Goal: Task Accomplishment & Management: Use online tool/utility

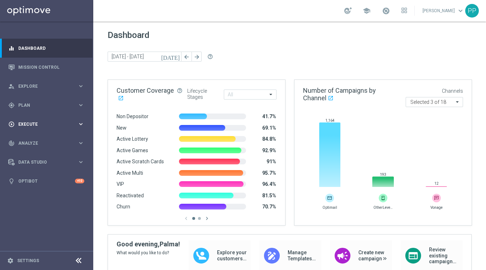
click at [31, 124] on span "Execute" at bounding box center [47, 124] width 59 height 4
click at [41, 139] on link "Campaign Builder" at bounding box center [47, 139] width 56 height 6
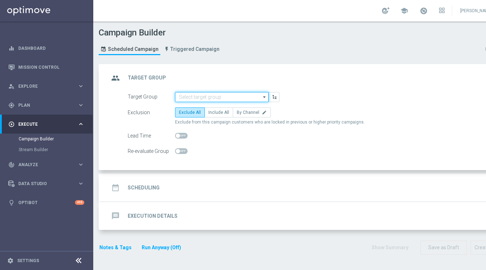
click at [223, 98] on input at bounding box center [222, 97] width 94 height 10
paste input "DE_ALL_SPORT_LIST"
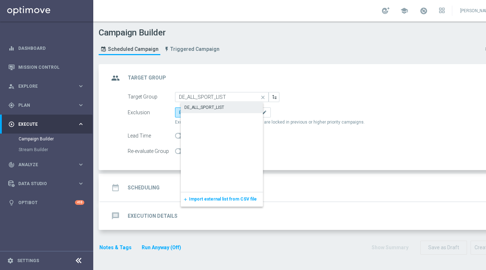
click at [217, 109] on div "DE_ALL_SPORT_LIST" at bounding box center [204, 107] width 40 height 6
type input "DE_ALL_SPORT_LIST"
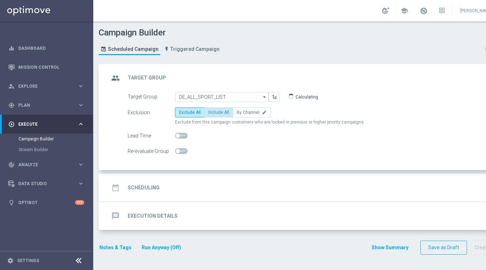
click at [217, 114] on span "Include All" at bounding box center [218, 112] width 21 height 5
click at [213, 114] on input "Include All" at bounding box center [210, 114] width 5 height 5
radio input "true"
click at [153, 179] on div "date_range Scheduling keyboard_arrow_down" at bounding box center [309, 188] width 418 height 28
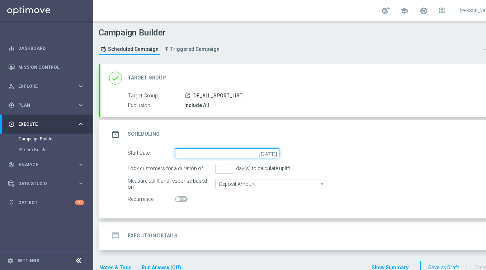
click at [190, 154] on input at bounding box center [227, 153] width 104 height 10
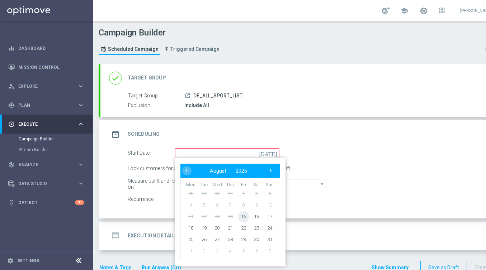
click at [245, 217] on span "15" at bounding box center [243, 216] width 11 height 11
type input "[DATE]"
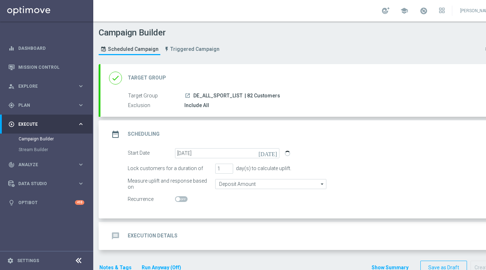
click at [248, 95] on span "| 82 Customers" at bounding box center [263, 96] width 36 height 6
copy span "82"
click at [143, 230] on div "message Execution Details" at bounding box center [143, 236] width 69 height 13
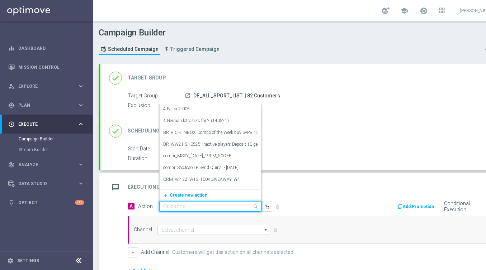
click at [173, 205] on input "text" at bounding box center [203, 207] width 80 height 6
paste input "Apology, incorrect altenar code - Sport Bet 5€, Get 5€"
type input "Apology, incorrect altenar code - Sport Bet 5€, Get 5€"
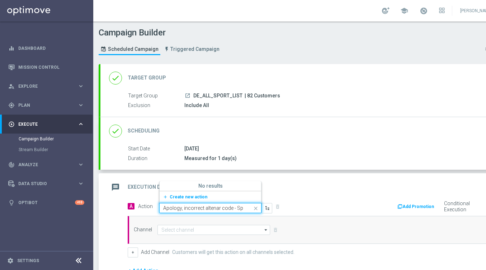
scroll to position [0, 35]
click at [181, 198] on span "Create new action" at bounding box center [189, 197] width 38 height 5
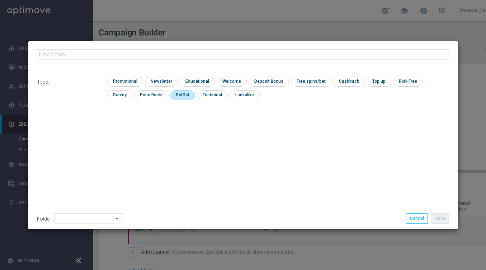
type input "Apology, incorrect altenar code - Sport Bet 5€, Get 5€"
click at [130, 78] on input "checkbox" at bounding box center [124, 82] width 34 height 10
checkbox input "true"
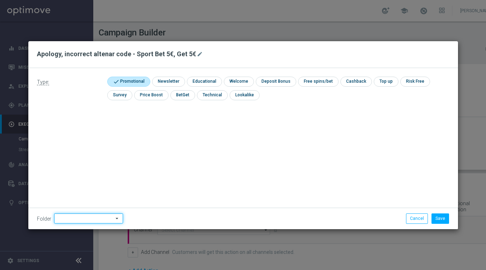
click at [94, 217] on input at bounding box center [88, 219] width 69 height 10
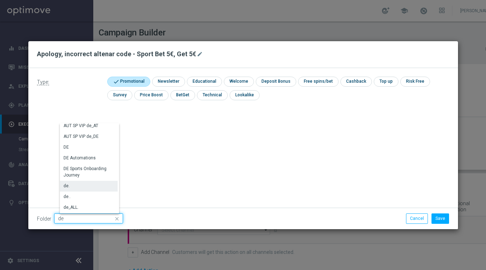
scroll to position [735, 0]
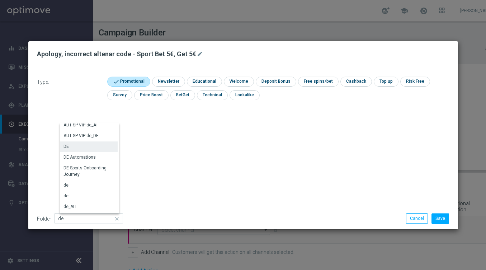
click at [76, 146] on div "DE" at bounding box center [89, 147] width 58 height 10
type input "DE"
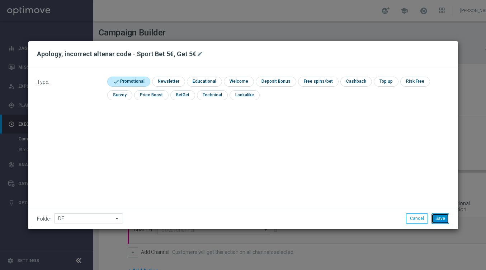
click at [439, 218] on button "Save" at bounding box center [440, 219] width 18 height 10
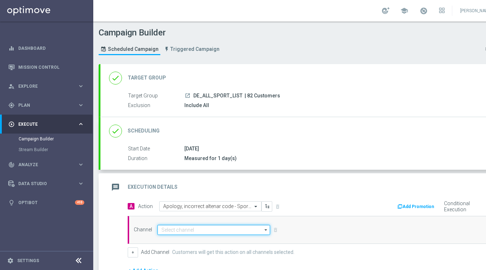
click at [178, 230] on input at bounding box center [213, 230] width 113 height 10
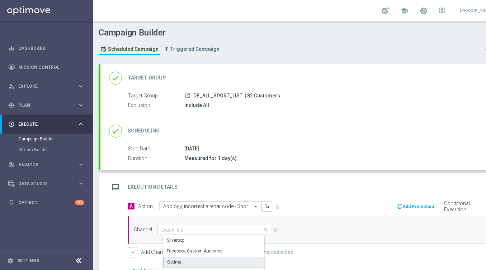
click at [170, 257] on div "Optimail" at bounding box center [216, 262] width 107 height 11
type input "Optimail"
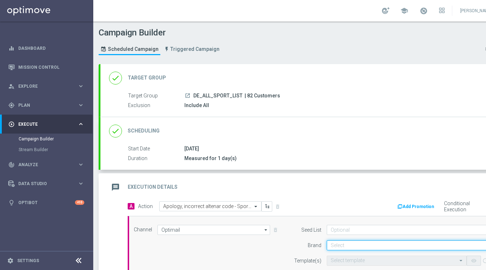
click at [345, 241] on input at bounding box center [412, 246] width 171 height 10
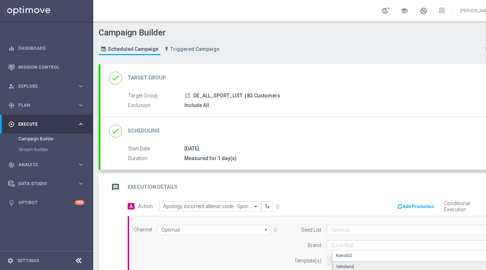
click at [338, 264] on div "lottoland" at bounding box center [345, 267] width 18 height 6
type input "lottoland"
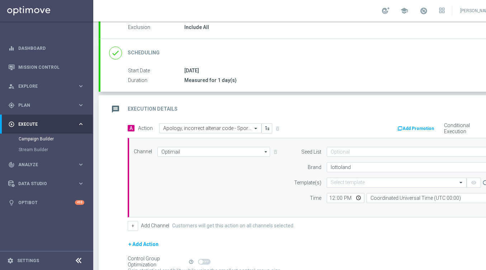
scroll to position [86, 0]
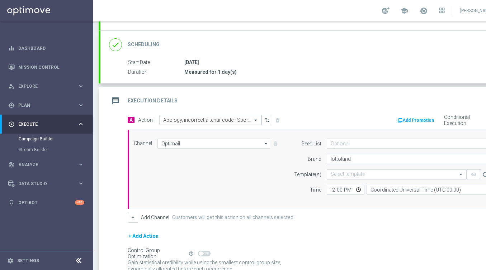
click at [349, 172] on input "text" at bounding box center [390, 175] width 118 height 6
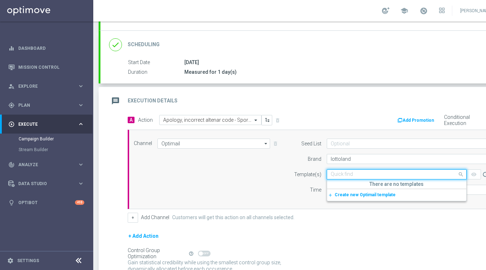
paste input "DE_ALL__SB_BET5GET5_APOLOGY_250815__NVIP_EMA_TAC_SP"
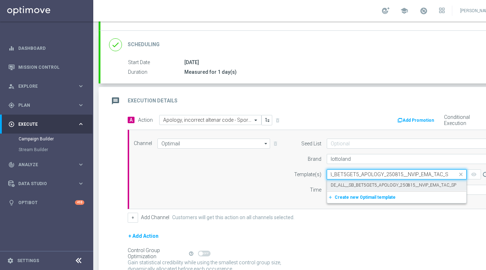
click at [347, 185] on label "DE_ALL__SB_BET5GET5_APOLOGY_250815__NVIP_EMA_TAC_SP" at bounding box center [394, 186] width 126 height 6
type input "DE_ALL__SB_BET5GET5_APOLOGY_250815__NVIP_EMA_TAC_SP"
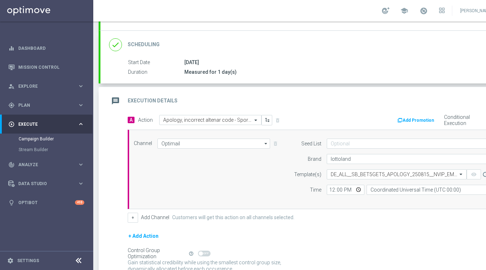
scroll to position [0, 0]
click at [330, 190] on input "12:00" at bounding box center [346, 190] width 38 height 10
type input "18:30"
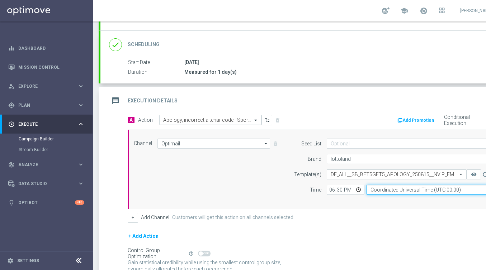
click at [384, 190] on input "Coordinated Universal Time (UTC 00:00)" at bounding box center [433, 190] width 132 height 10
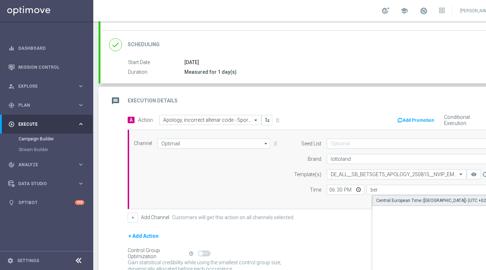
click at [393, 200] on div "Central European Time ([GEOGRAPHIC_DATA]) (UTC +02:00)" at bounding box center [434, 201] width 117 height 6
type input "Central European Time ([GEOGRAPHIC_DATA]) (UTC +02:00)"
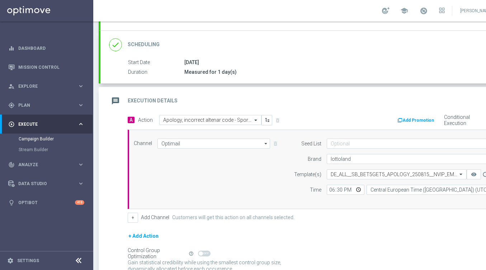
scroll to position [152, 0]
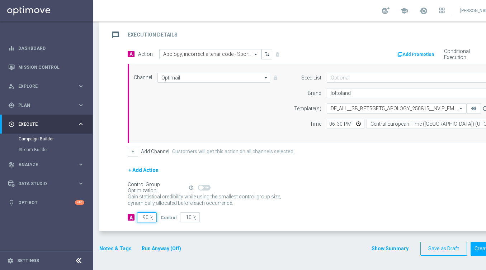
click at [145, 218] on input "90" at bounding box center [147, 218] width 20 height 10
type input "0"
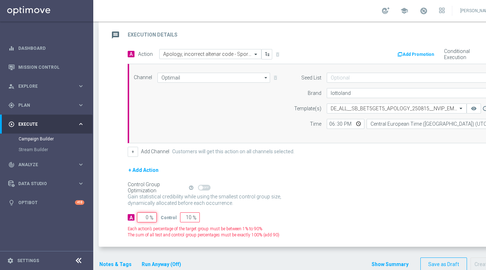
type input "100"
type input "10"
type input "90"
type input "100"
type input "0"
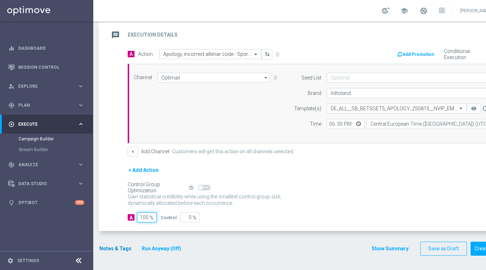
type input "100"
click at [116, 247] on button "Notes & Tags" at bounding box center [116, 249] width 34 height 9
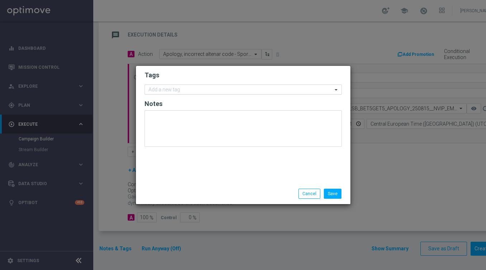
click at [167, 90] on input "text" at bounding box center [240, 90] width 184 height 6
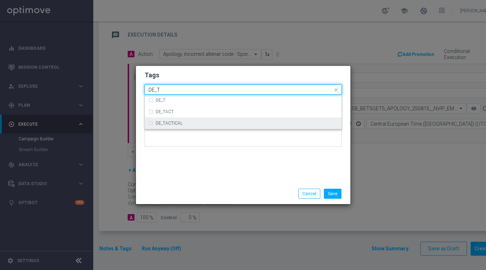
click at [170, 127] on div "DE_TACTICAL" at bounding box center [242, 123] width 189 height 11
type input "DE_T"
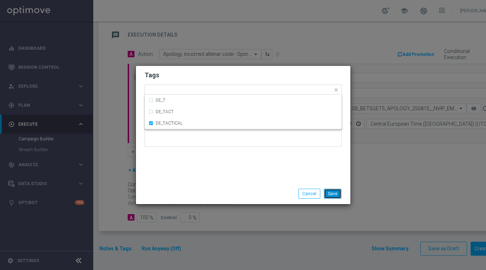
click at [331, 189] on button "Save" at bounding box center [333, 194] width 18 height 10
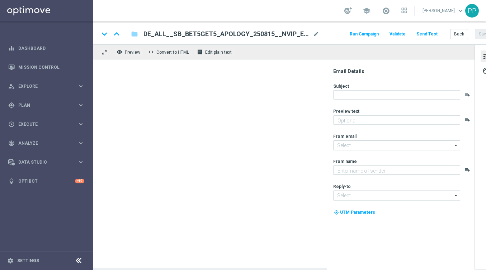
type textarea "Wir haben dir heute [PERSON_NAME] den falschen Link geschickt. Jetzt stimmt’s"
type textarea "Lottoland"
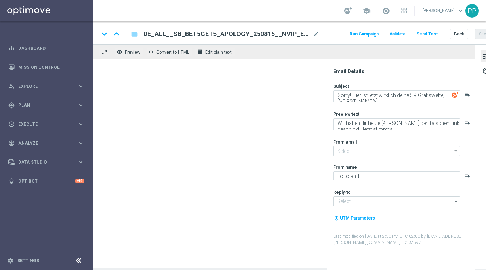
type input "[EMAIL_ADDRESS][DOMAIN_NAME]"
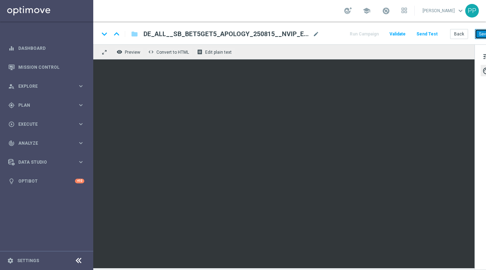
click at [481, 37] on button "Save" at bounding box center [484, 34] width 18 height 10
click at [479, 37] on button "Save" at bounding box center [484, 34] width 18 height 10
click at [480, 34] on button "Save" at bounding box center [484, 34] width 18 height 10
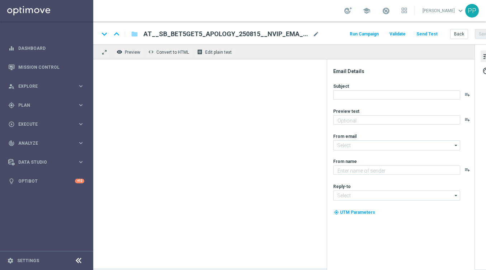
type textarea "Wir haben dir heute [PERSON_NAME] den falschen Link geschickt. Jetzt stimmt’s"
type textarea "Lottoland"
type input "[EMAIL_ADDRESS][DOMAIN_NAME]"
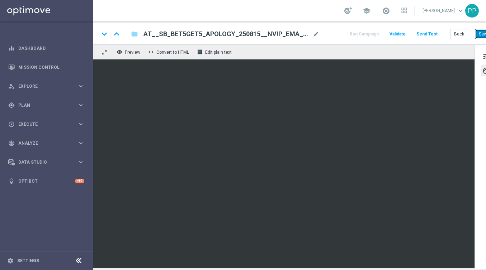
click at [480, 37] on button "Save" at bounding box center [484, 34] width 18 height 10
click at [482, 34] on button "Save" at bounding box center [484, 34] width 18 height 10
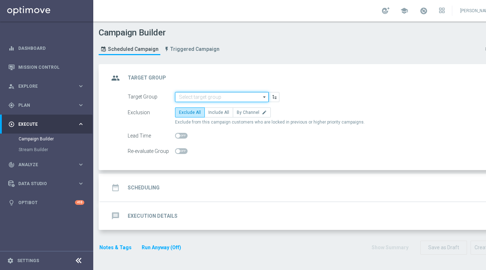
click at [204, 99] on input at bounding box center [222, 97] width 94 height 10
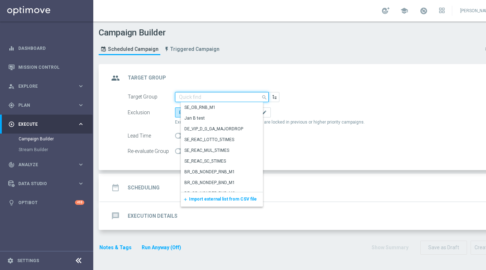
paste input "DE_ALL_SPORT_LIST"
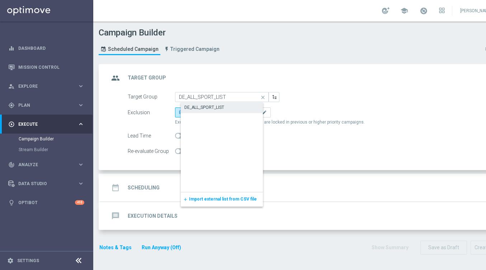
click at [210, 110] on div "DE_ALL_SPORT_LIST" at bounding box center [204, 107] width 40 height 6
type input "DE_ALL_SPORT_LIST"
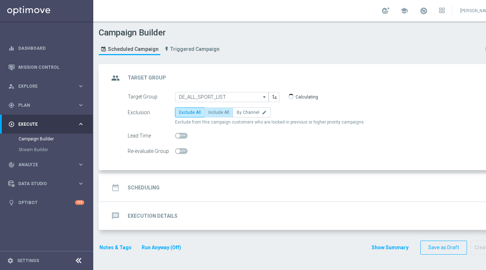
click at [221, 115] on label "Include All" at bounding box center [218, 113] width 29 height 10
click at [213, 115] on input "Include All" at bounding box center [210, 114] width 5 height 5
radio input "true"
click at [155, 179] on div "date_range Scheduling keyboard_arrow_down" at bounding box center [309, 188] width 418 height 28
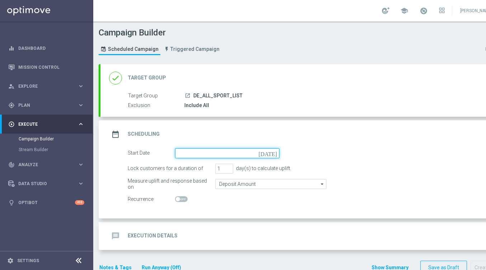
click at [190, 153] on input at bounding box center [227, 153] width 104 height 10
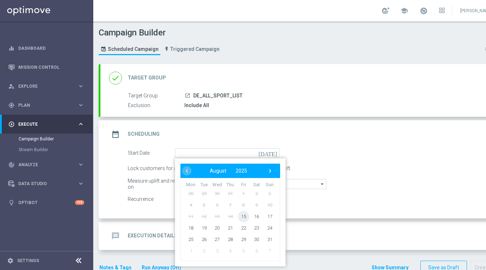
click at [242, 214] on span "15" at bounding box center [243, 216] width 11 height 11
type input "[DATE]"
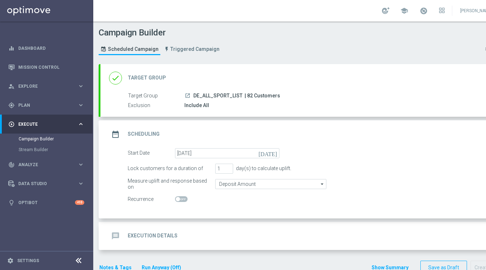
click at [152, 237] on h2 "Execution Details" at bounding box center [153, 236] width 50 height 7
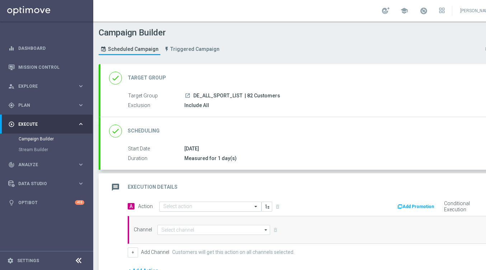
click at [174, 206] on input "text" at bounding box center [203, 207] width 80 height 6
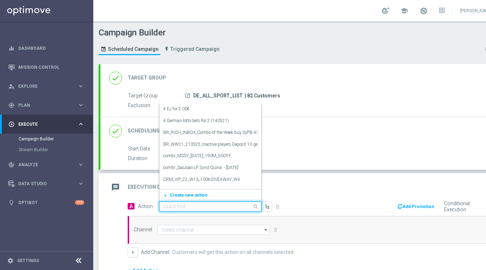
paste input "Apology, incorrect altenar code - Sport Bet 5€, Get 5€"
type input "Apology, incorrect altenar code - Sport Bet 5€, Get 5€"
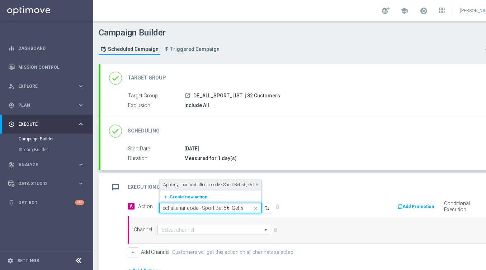
click at [176, 186] on label "Apology, incorrect altenar code - Sport Bet 5€, Get 5€" at bounding box center [211, 185] width 97 height 6
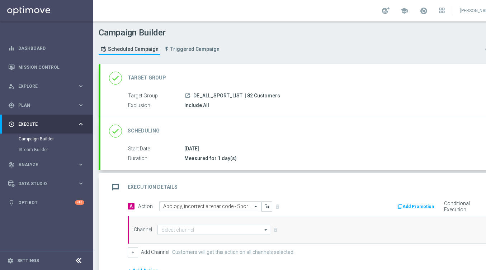
scroll to position [0, 0]
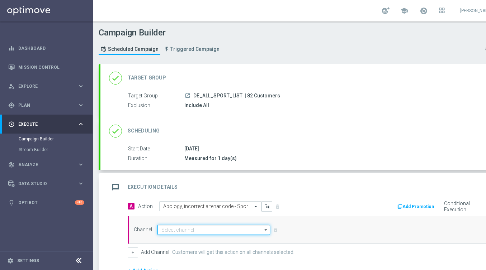
click at [176, 230] on input at bounding box center [213, 230] width 113 height 10
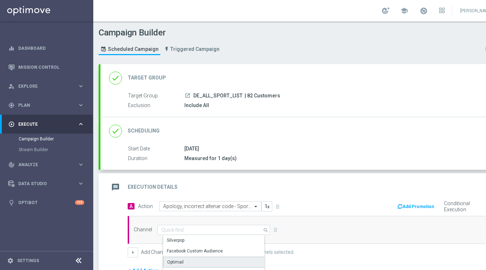
click at [175, 259] on div "Optimail" at bounding box center [216, 262] width 107 height 11
type input "Optimail"
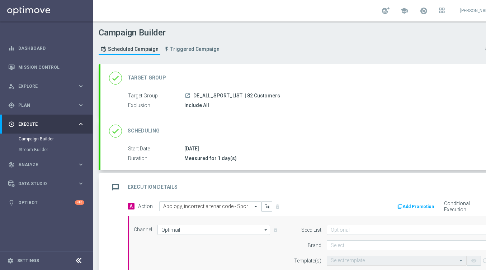
click at [342, 239] on form "Seed List arrow_drop_down Show Selected 0 of 2 (All)" at bounding box center [394, 253] width 208 height 56
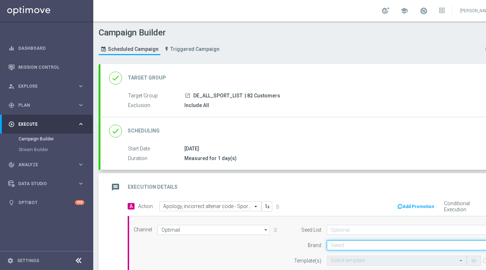
click at [342, 246] on input at bounding box center [412, 246] width 171 height 10
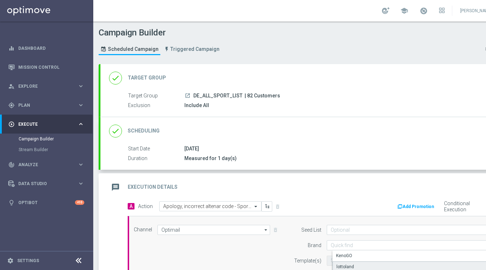
click at [341, 262] on div "lottoland" at bounding box center [417, 267] width 171 height 11
type input "lottoland"
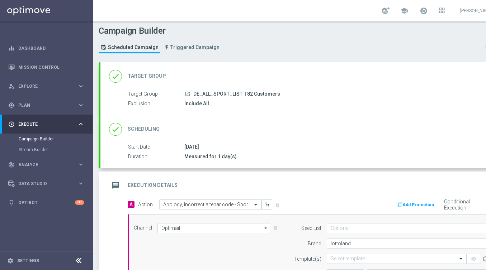
click at [336, 259] on input "text" at bounding box center [390, 259] width 118 height 6
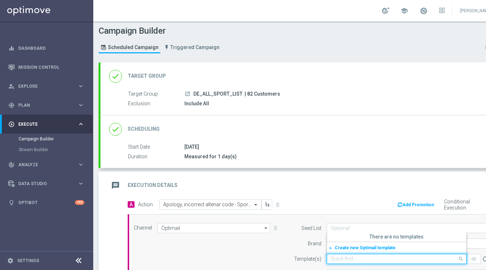
paste input "DE_ALL__SB_BET5GET5_APOLOGY_250815__NVIP_EMA_TAC_SP"
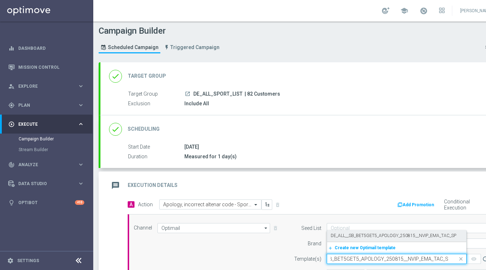
click at [339, 237] on label "DE_ALL__SB_BET5GET5_APOLOGY_250815__NVIP_EMA_TAC_SP" at bounding box center [394, 236] width 126 height 6
type input "DE_ALL__SB_BET5GET5_APOLOGY_250815__NVIP_EMA_TAC_SP"
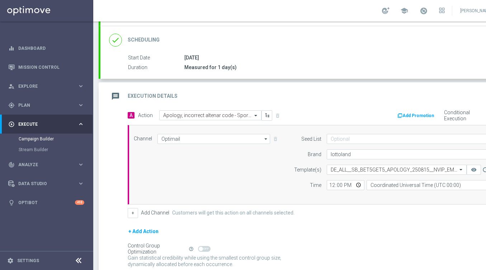
scroll to position [118, 0]
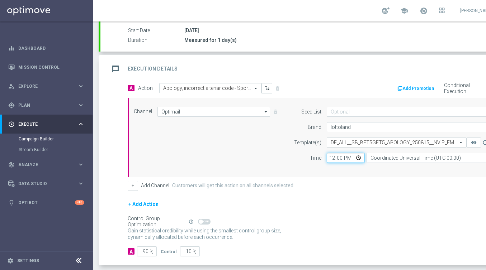
click at [330, 159] on input "12:00" at bounding box center [346, 158] width 38 height 10
type input "18:30"
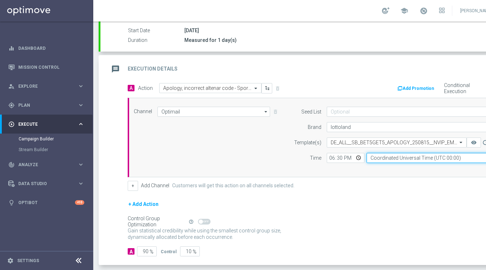
click at [399, 161] on input "Coordinated Universal Time (UTC 00:00)" at bounding box center [433, 158] width 132 height 10
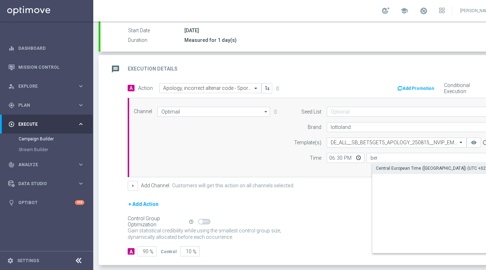
click at [400, 167] on div "Central European Time ([GEOGRAPHIC_DATA]) (UTC +02:00)" at bounding box center [434, 168] width 117 height 6
type input "Central European Time ([GEOGRAPHIC_DATA]) (UTC +02:00)"
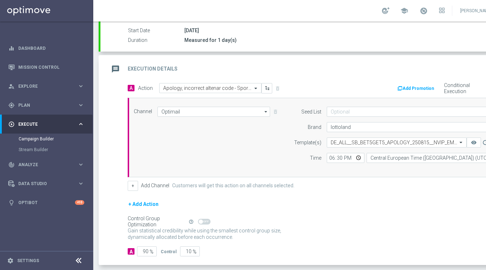
click at [327, 198] on form "A Action Select action Apology, incorrect altenar code - Sport Bet 5€, Get 5€ d…" at bounding box center [317, 170] width 379 height 174
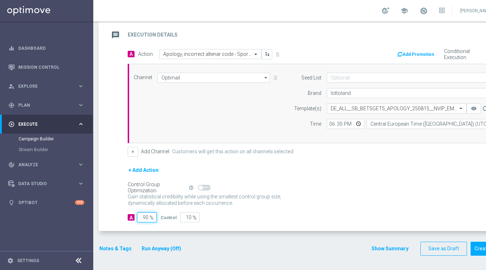
click at [147, 219] on input "90" at bounding box center [147, 218] width 20 height 10
type input "0"
type input "100"
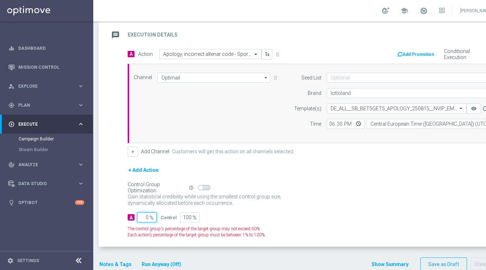
type input "10"
type input "90"
type input "100"
type input "0"
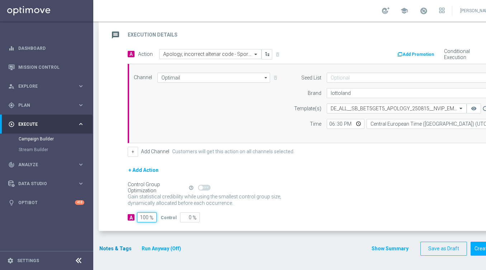
type input "100"
click at [114, 250] on button "Notes & Tags" at bounding box center [116, 249] width 34 height 9
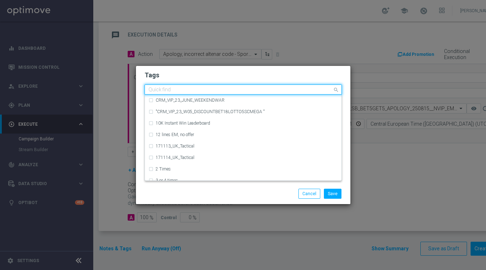
click at [168, 90] on input "text" at bounding box center [240, 90] width 184 height 6
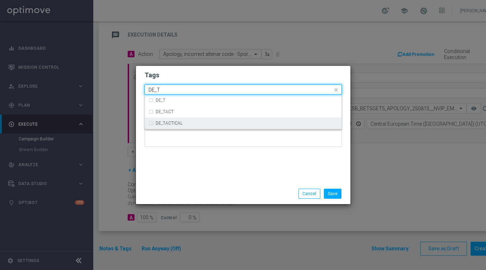
click at [169, 121] on label "DE_TACTICAL" at bounding box center [169, 123] width 27 height 4
type input "DE_T"
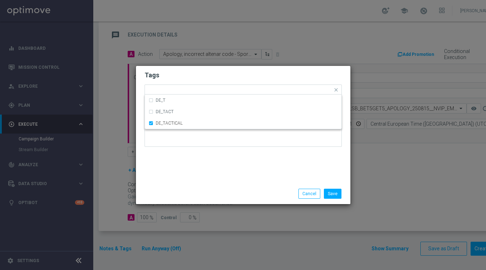
click at [263, 178] on div "Tags Quick find × DE_TACTICAL DE_T DE_TACT DE_TACTICAL Notes" at bounding box center [243, 125] width 214 height 118
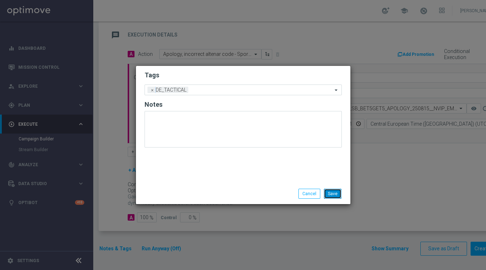
click at [340, 192] on button "Save" at bounding box center [333, 194] width 18 height 10
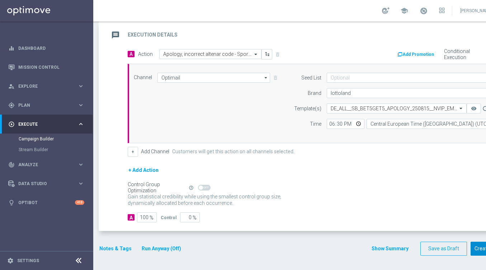
click at [473, 245] on button "Create Campaign" at bounding box center [495, 249] width 48 height 14
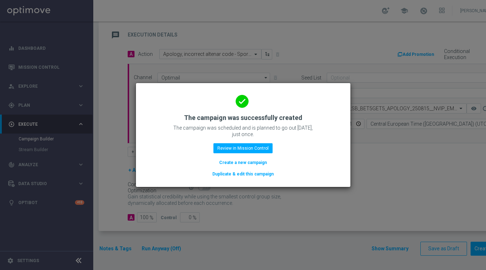
click at [264, 172] on button "Duplicate & edit this campaign" at bounding box center [243, 174] width 63 height 8
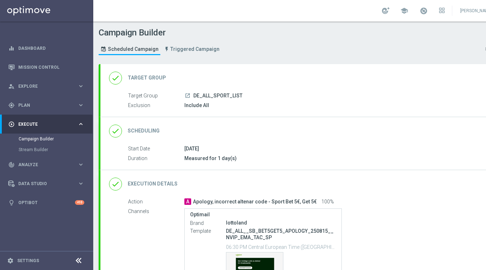
click at [206, 77] on div "done Target Group keyboard_arrow_down" at bounding box center [309, 78] width 401 height 14
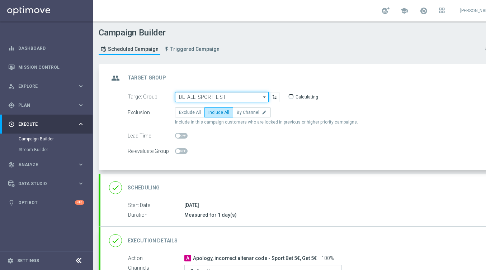
click at [198, 94] on input "DE_ALL_SPORT_LIST" at bounding box center [222, 97] width 94 height 10
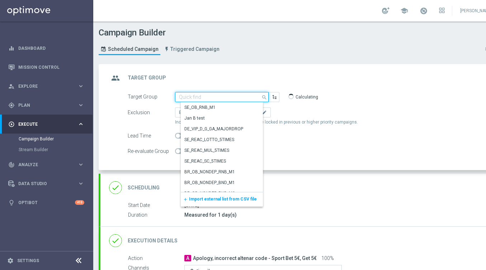
paste input "AT_SPORT_LIST"
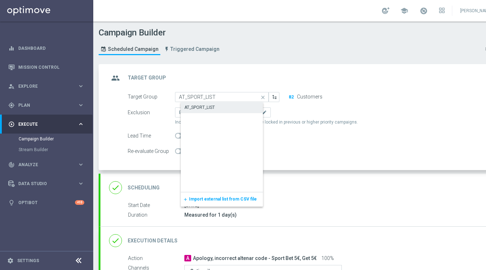
click at [198, 104] on div "AT_SPORT_LIST" at bounding box center [228, 108] width 94 height 10
type input "AT_SPORT_LIST"
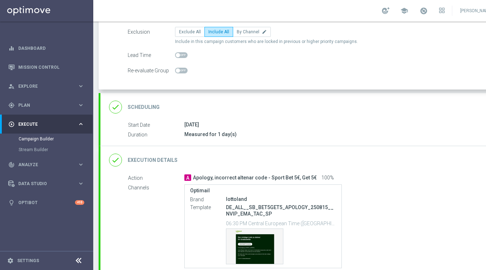
scroll to position [104, 0]
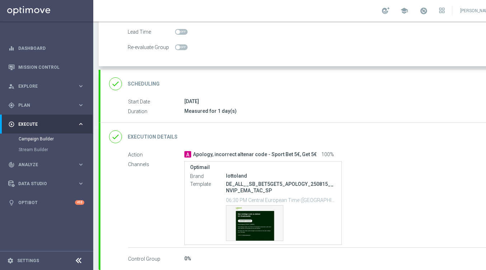
click at [223, 137] on div "done Execution Details keyboard_arrow_down" at bounding box center [309, 137] width 401 height 14
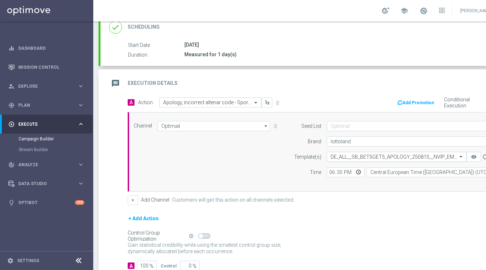
click at [358, 155] on input "text" at bounding box center [390, 157] width 118 height 6
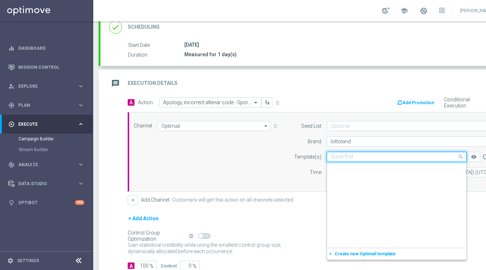
scroll to position [0, 0]
paste input "AT__SB_BET5GET5_APOLOGY_250815__NVIP_EMA_TAC_SP"
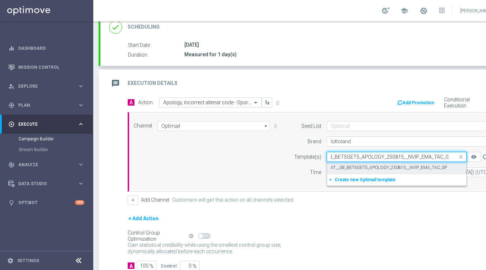
click at [348, 164] on div "AT__SB_BET5GET5_APOLOGY_250815__NVIP_EMA_TAC_SP" at bounding box center [397, 168] width 132 height 12
type input "AT__SB_BET5GET5_APOLOGY_250815__NVIP_EMA_TAC_SP"
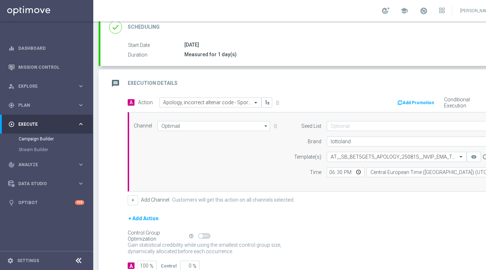
scroll to position [0, 0]
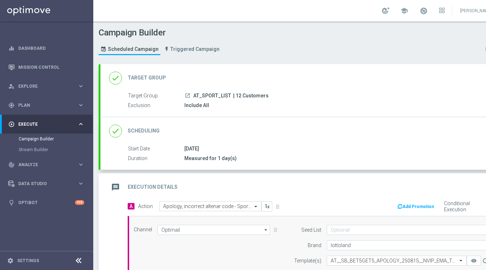
click at [238, 98] on span "| 12 Customers" at bounding box center [251, 96] width 36 height 6
copy span "12"
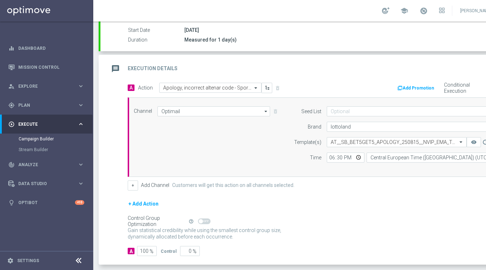
scroll to position [152, 0]
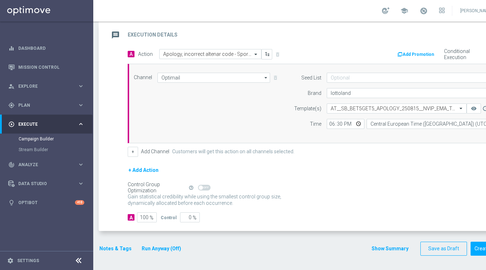
click at [114, 249] on button "Notes & Tags" at bounding box center [116, 249] width 34 height 9
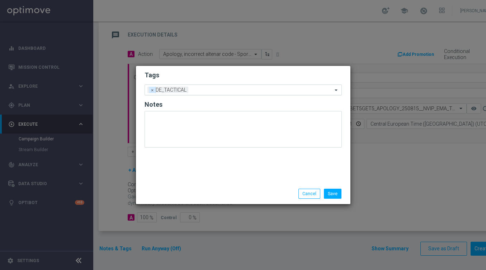
click at [150, 92] on span "×" at bounding box center [152, 90] width 6 height 6
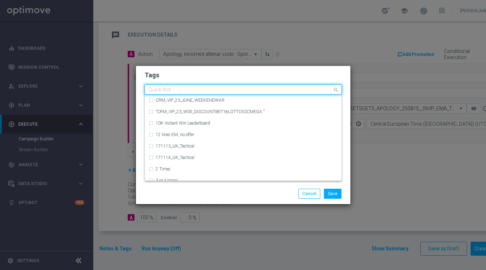
click at [150, 92] on input "text" at bounding box center [240, 90] width 184 height 6
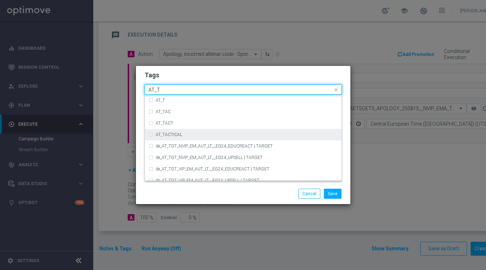
click at [164, 134] on label "AT_TACTICAL" at bounding box center [169, 135] width 27 height 4
type input "AT_T"
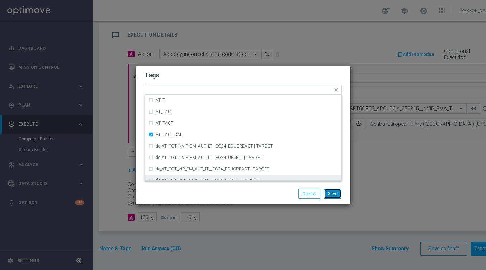
click at [334, 193] on button "Save" at bounding box center [333, 194] width 18 height 10
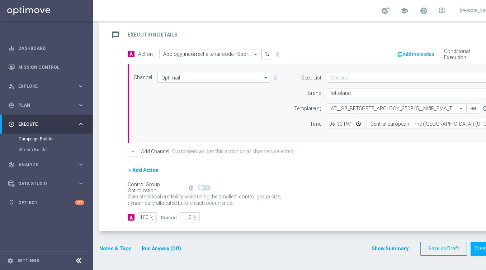
click at [365, 199] on div "Gain statistical credibility while using the smallest control group size, dynam…" at bounding box center [317, 200] width 379 height 17
click at [478, 254] on button "Create Campaign" at bounding box center [495, 249] width 48 height 14
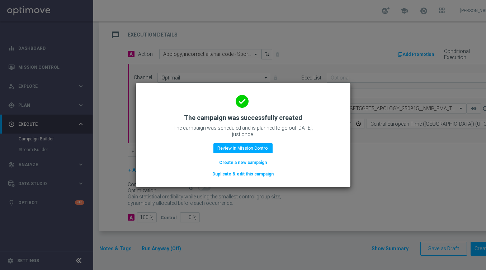
click at [262, 161] on button "Create a new campaign" at bounding box center [242, 163] width 49 height 8
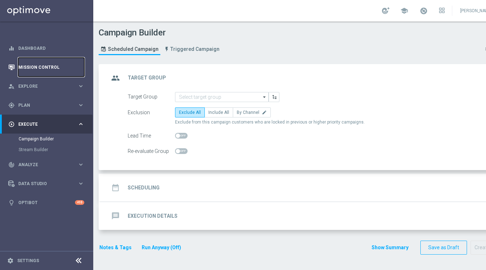
click at [43, 69] on link "Mission Control" at bounding box center [51, 67] width 66 height 19
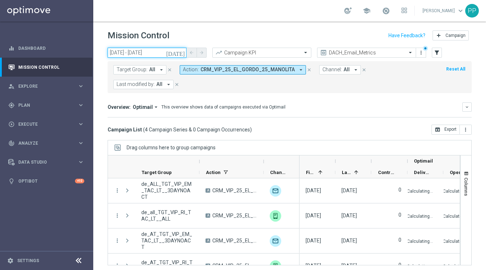
click at [139, 53] on input "[DATE] - [DATE]" at bounding box center [147, 53] width 79 height 10
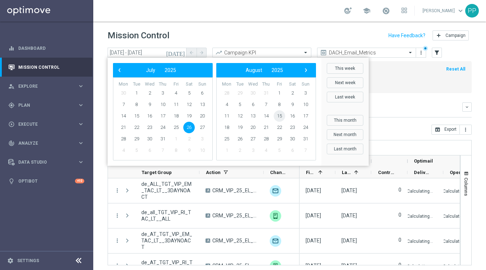
click at [280, 118] on span "15" at bounding box center [279, 115] width 11 height 11
click at [176, 116] on span "15" at bounding box center [175, 115] width 11 height 11
type input "[DATE] - [DATE]"
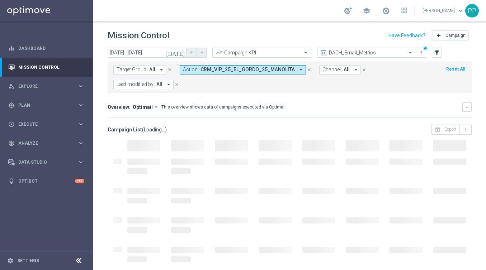
click at [307, 70] on icon "close" at bounding box center [309, 69] width 5 height 5
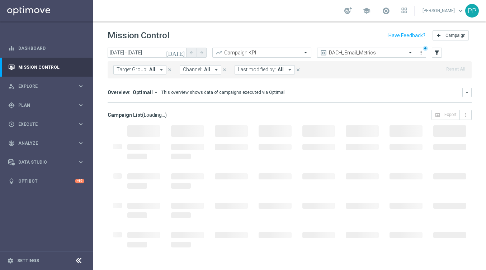
click at [349, 49] on div "DACH_Email_Metrics" at bounding box center [366, 53] width 99 height 10
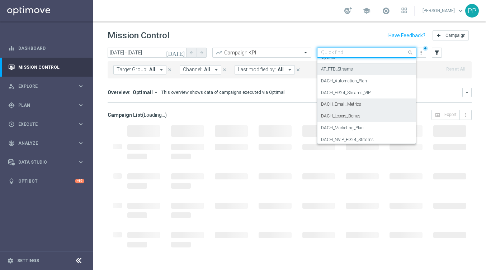
scroll to position [47, 0]
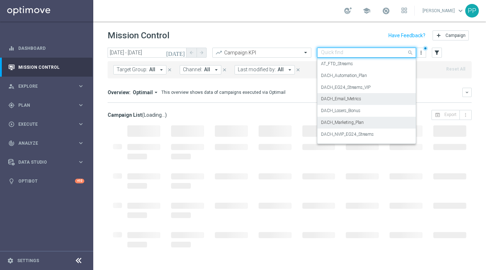
click at [342, 121] on label "DACH_Marketing_Plan" at bounding box center [342, 123] width 43 height 6
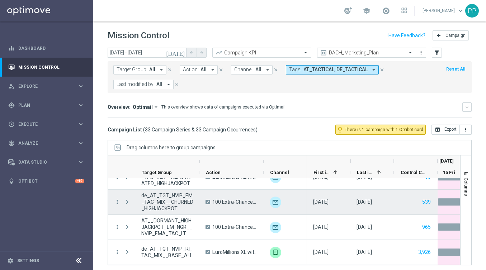
scroll to position [742, 0]
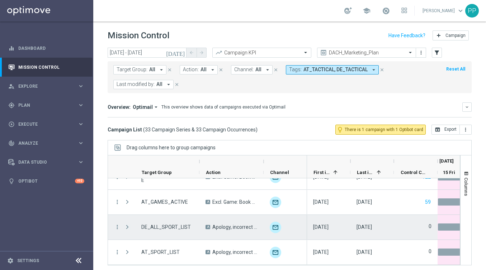
click at [125, 228] on span at bounding box center [127, 228] width 6 height 6
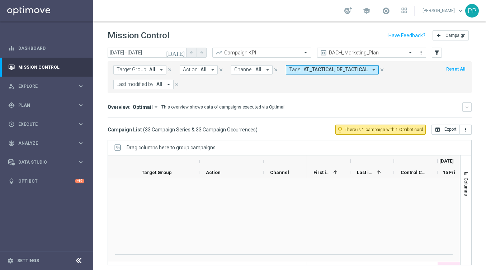
scroll to position [878, 0]
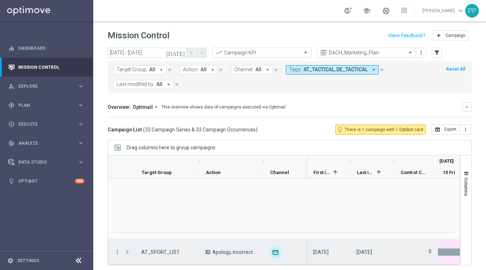
click at [126, 253] on span at bounding box center [127, 253] width 6 height 6
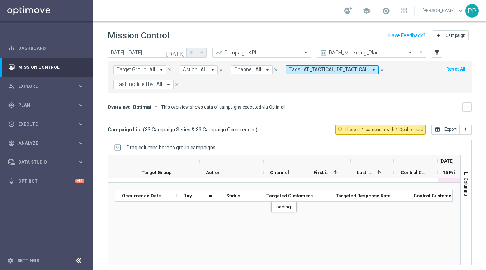
scroll to position [834, 0]
